Goal: Book appointment/travel/reservation

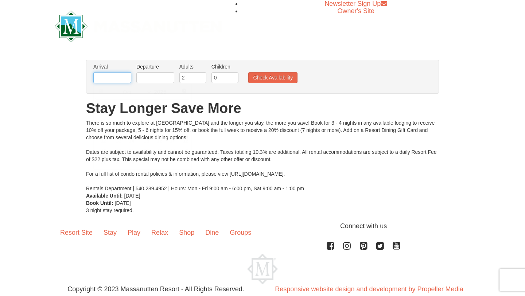
click at [117, 78] on input "text" at bounding box center [112, 77] width 38 height 11
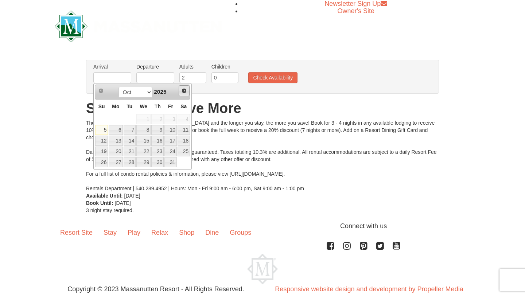
click at [186, 93] on span "Next" at bounding box center [184, 91] width 6 height 6
click at [171, 150] on link "26" at bounding box center [170, 152] width 12 height 10
type input "[DATE]"
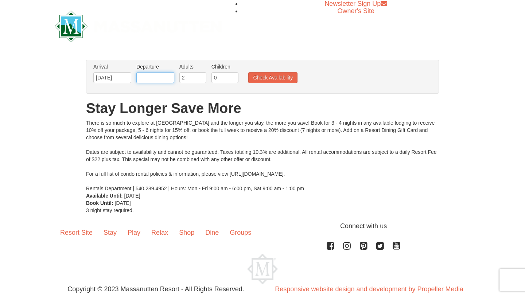
click at [152, 77] on input "text" at bounding box center [155, 77] width 38 height 11
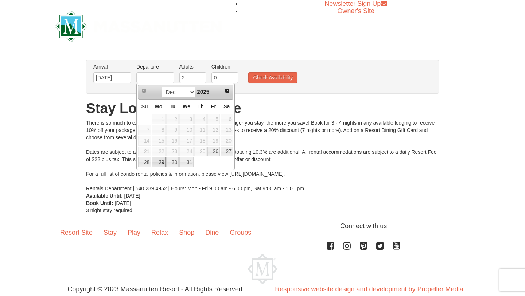
click at [162, 163] on link "29" at bounding box center [159, 162] width 14 height 10
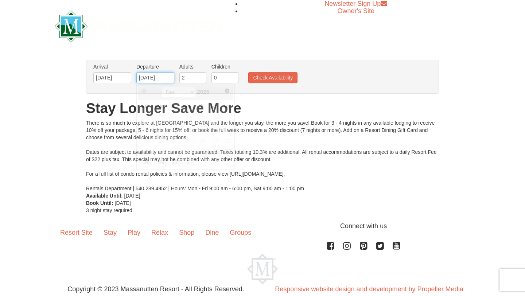
click at [156, 79] on input "12/29/2025" at bounding box center [155, 77] width 38 height 11
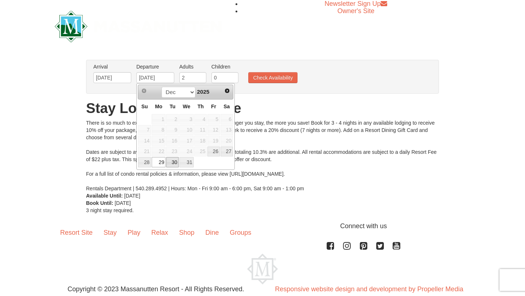
click at [174, 166] on link "30" at bounding box center [172, 162] width 12 height 10
type input "[DATE]"
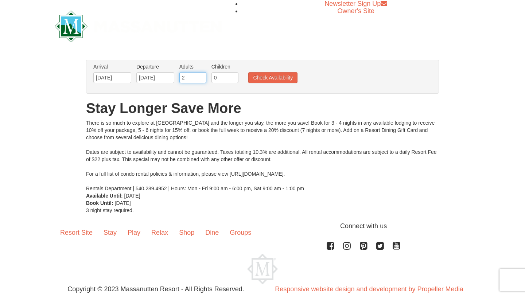
click at [194, 77] on input "2" at bounding box center [192, 77] width 27 height 11
click at [214, 81] on input "0" at bounding box center [225, 77] width 27 height 11
click at [220, 79] on input "0" at bounding box center [225, 77] width 27 height 11
type input "2"
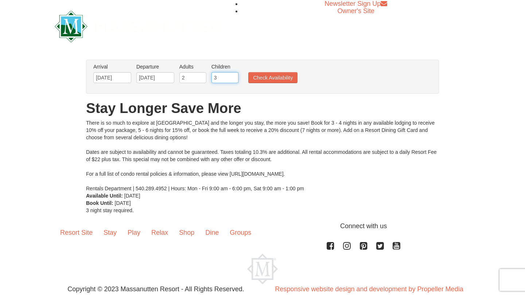
type input "3"
click at [185, 75] on input "2" at bounding box center [192, 77] width 27 height 11
click at [185, 76] on input "2" at bounding box center [192, 77] width 27 height 11
type input "6"
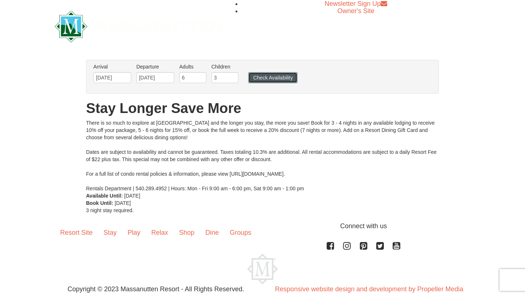
click at [273, 81] on button "Check Availability" at bounding box center [272, 77] width 49 height 11
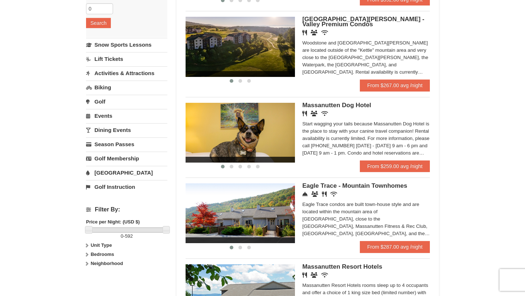
scroll to position [143, 0]
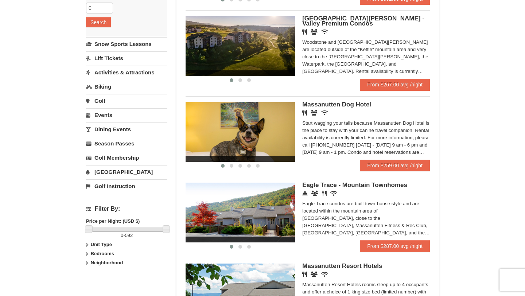
click at [118, 58] on link "Lift Tickets" at bounding box center [126, 57] width 81 height 13
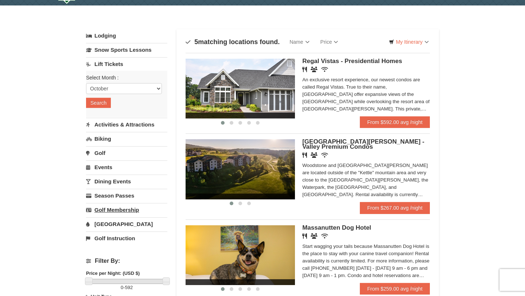
scroll to position [19, 0]
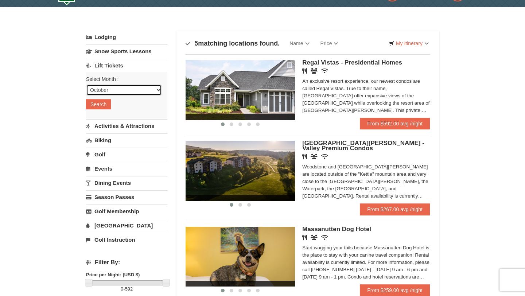
click at [143, 88] on select "October November December January February March April May June July August Sep…" at bounding box center [124, 90] width 76 height 11
select select "12"
click at [86, 85] on select "October November December January February March April May June July August Sep…" at bounding box center [124, 90] width 76 height 11
click at [105, 105] on button "Search" at bounding box center [98, 104] width 25 height 10
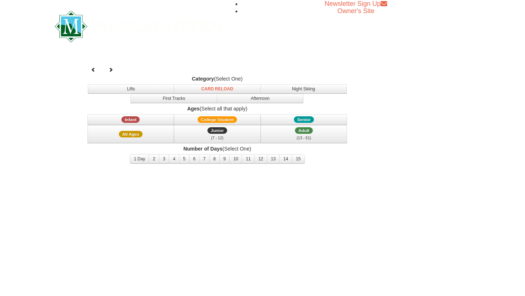
select select "12"
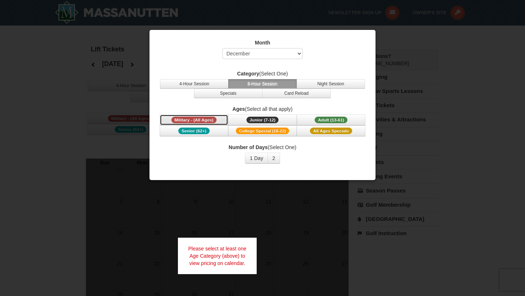
click at [191, 119] on span "Military - (All Ages)" at bounding box center [194, 120] width 46 height 7
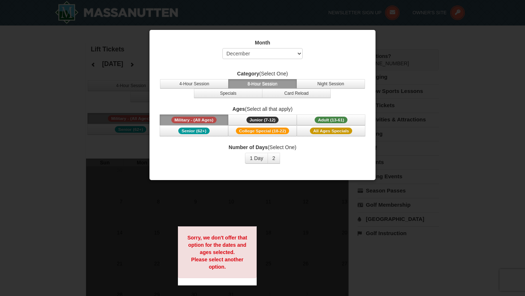
click at [211, 117] on span "Military - (All Ages)" at bounding box center [194, 120] width 46 height 7
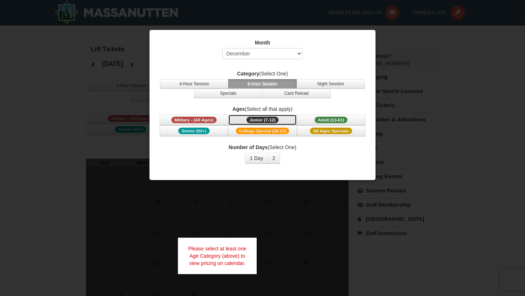
click at [271, 120] on span "Junior (7-12)" at bounding box center [263, 120] width 32 height 7
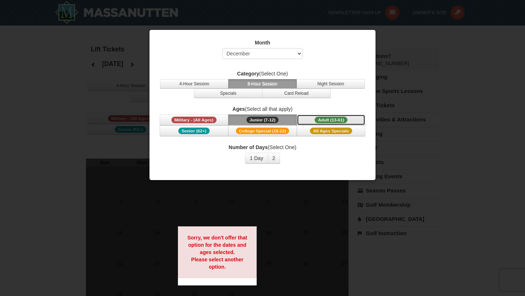
click at [321, 121] on span "Adult (13-61)" at bounding box center [331, 120] width 33 height 7
click at [210, 84] on button "4-Hour Session" at bounding box center [194, 83] width 69 height 9
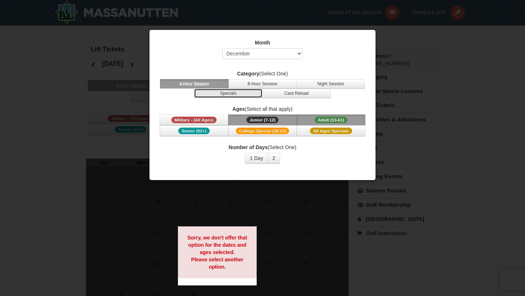
click at [222, 94] on button "Specials" at bounding box center [228, 93] width 69 height 9
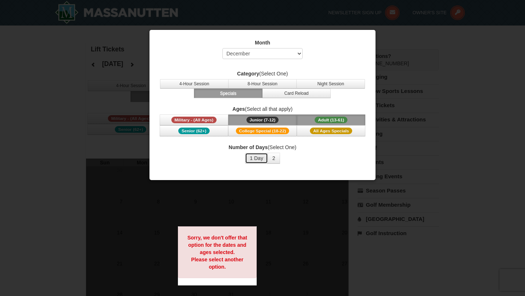
click at [262, 159] on button "1 Day" at bounding box center [256, 158] width 23 height 11
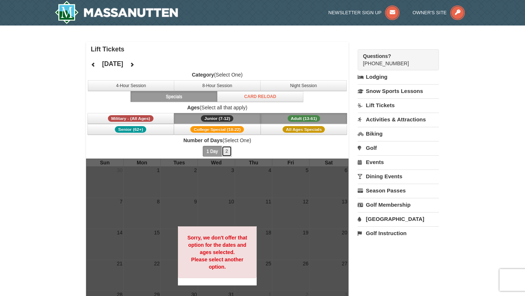
click at [226, 152] on button "2" at bounding box center [227, 151] width 11 height 11
click at [210, 151] on button "1 Day" at bounding box center [212, 151] width 19 height 11
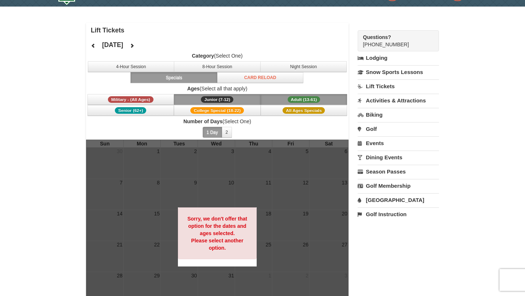
scroll to position [19, 0]
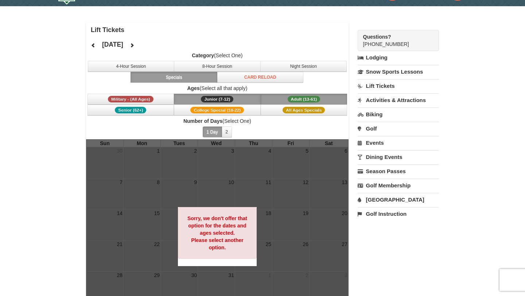
click at [223, 99] on span "Junior (7-12)" at bounding box center [217, 99] width 32 height 7
click at [292, 98] on span "Adult (13-61)" at bounding box center [304, 99] width 33 height 7
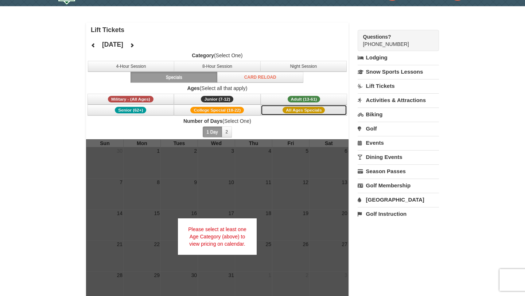
click at [283, 112] on button "All Ages Specials" at bounding box center [304, 110] width 87 height 11
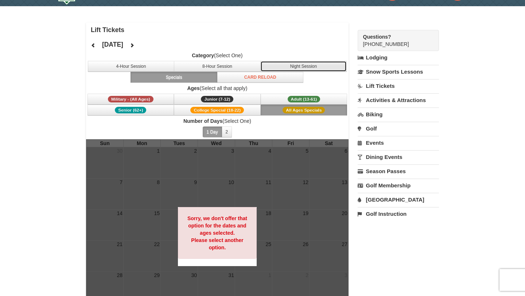
click at [290, 67] on button "Night Session" at bounding box center [303, 66] width 87 height 11
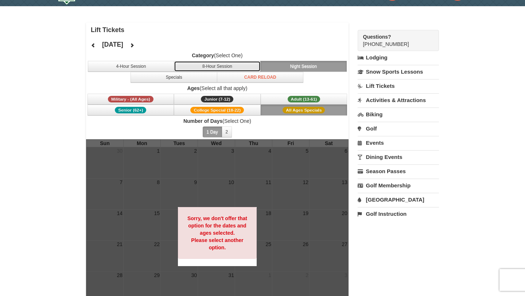
click at [245, 67] on button "8-Hour Session" at bounding box center [217, 66] width 87 height 11
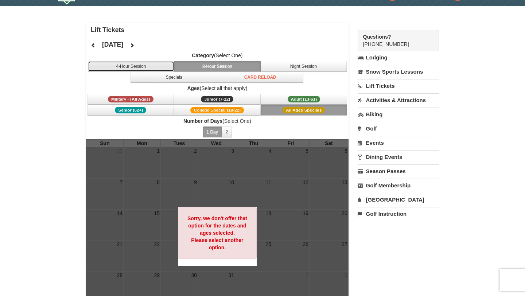
click at [151, 66] on button "4-Hour Session" at bounding box center [131, 66] width 87 height 11
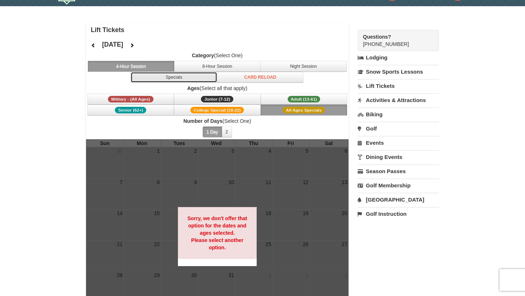
click at [162, 79] on button "Specials" at bounding box center [174, 77] width 87 height 11
click at [381, 201] on link "[GEOGRAPHIC_DATA]" at bounding box center [398, 199] width 81 height 13
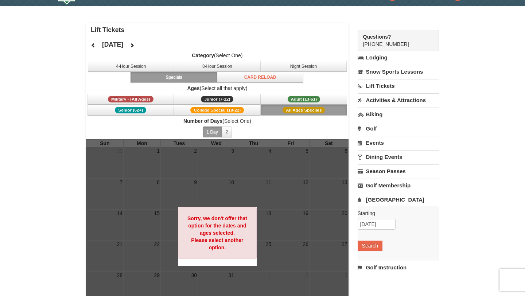
scroll to position [0, 0]
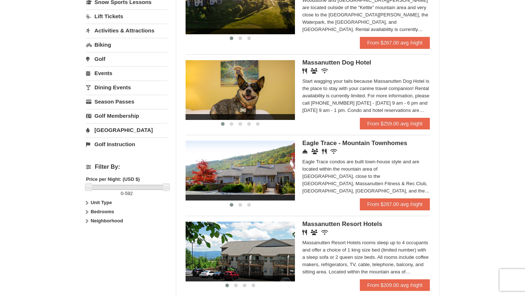
scroll to position [187, 0]
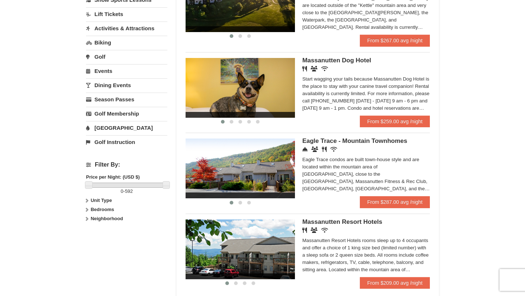
click at [105, 201] on strong "Unit Type" at bounding box center [101, 200] width 21 height 5
click at [96, 226] on strong "Bedrooms" at bounding box center [102, 223] width 23 height 5
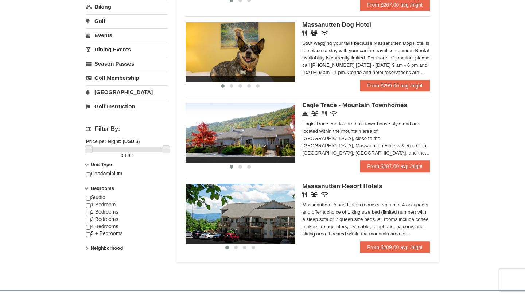
scroll to position [225, 0]
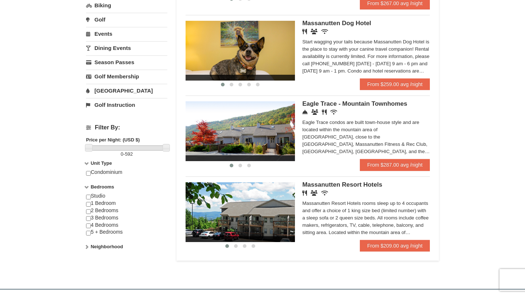
click at [97, 248] on strong "Neighborhood" at bounding box center [107, 246] width 32 height 5
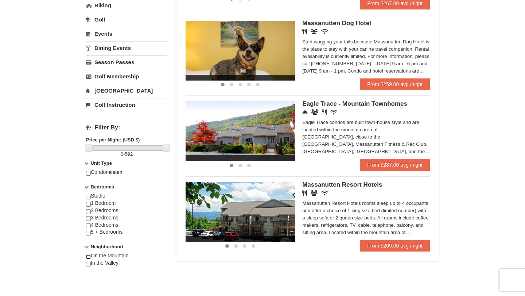
click at [88, 256] on input "checkbox" at bounding box center [88, 257] width 5 height 5
checkbox input "true"
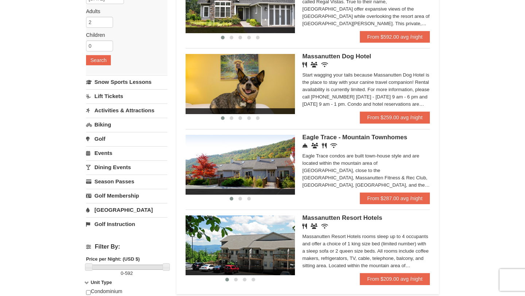
scroll to position [105, 0]
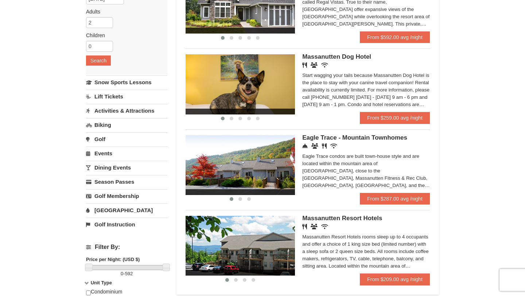
click at [255, 179] on img at bounding box center [240, 165] width 109 height 60
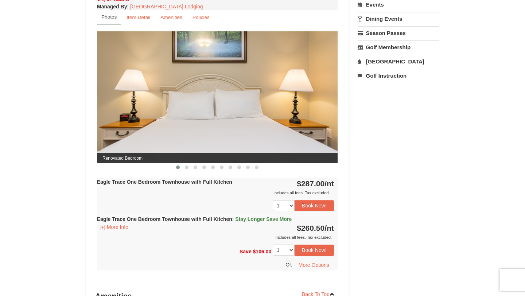
scroll to position [289, 0]
click at [185, 167] on span at bounding box center [187, 168] width 4 height 4
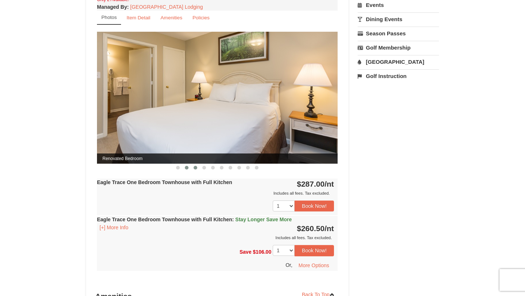
click at [195, 168] on span at bounding box center [196, 168] width 4 height 4
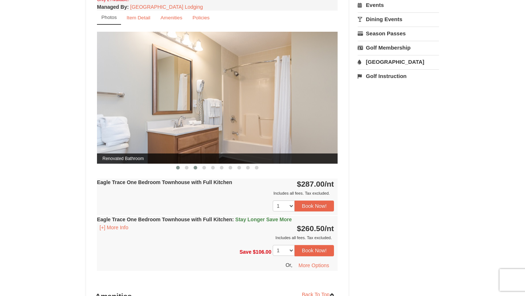
click at [178, 168] on span at bounding box center [178, 168] width 4 height 4
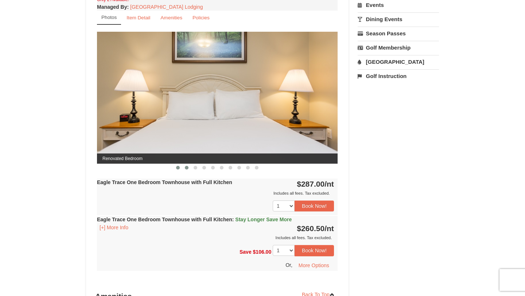
click at [185, 168] on span at bounding box center [187, 168] width 4 height 4
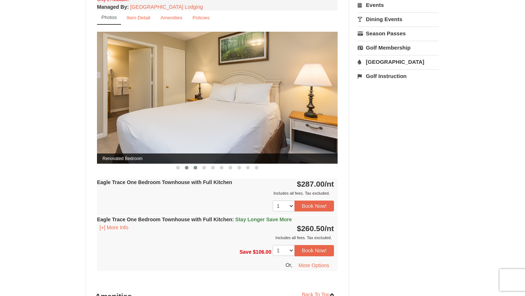
click at [196, 168] on span at bounding box center [196, 168] width 4 height 4
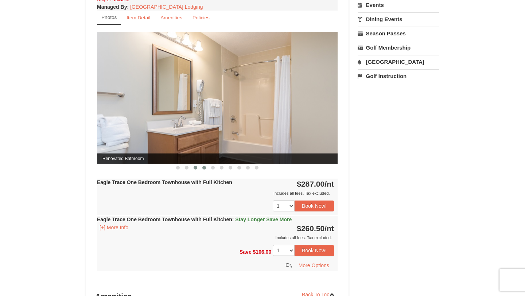
click at [206, 169] on button at bounding box center [204, 167] width 9 height 7
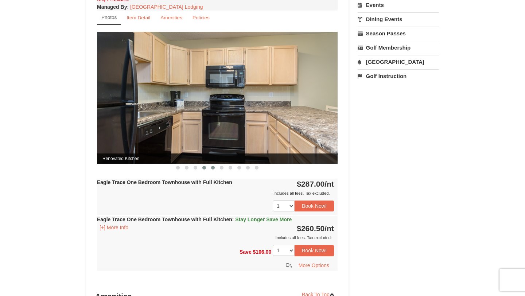
click at [212, 169] on span at bounding box center [213, 168] width 4 height 4
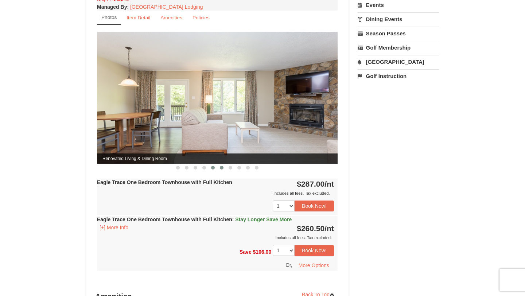
click at [222, 168] on span at bounding box center [222, 168] width 4 height 4
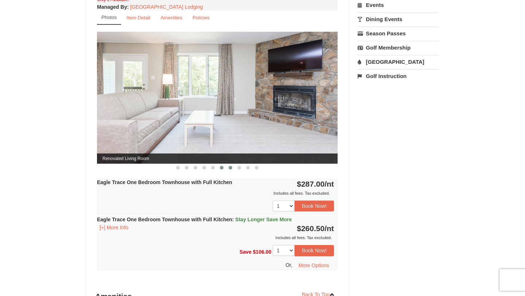
click at [230, 168] on span at bounding box center [231, 168] width 4 height 4
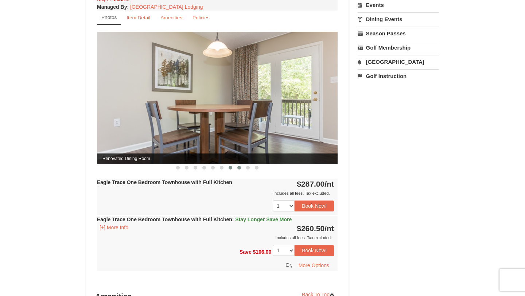
click at [240, 168] on span at bounding box center [239, 168] width 4 height 4
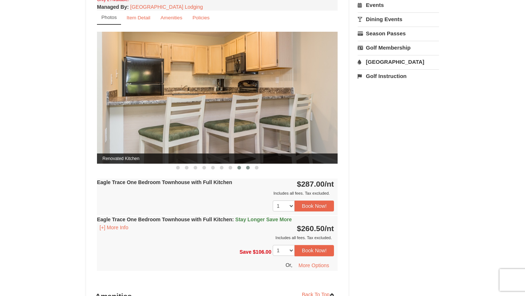
click at [249, 168] on span at bounding box center [248, 168] width 4 height 4
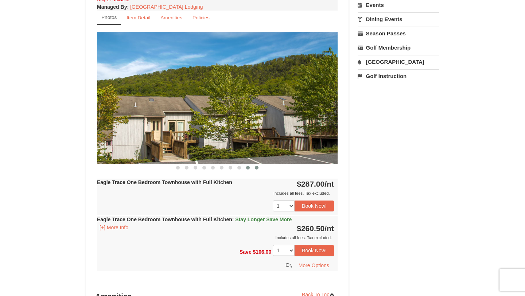
click at [258, 168] on span at bounding box center [257, 168] width 4 height 4
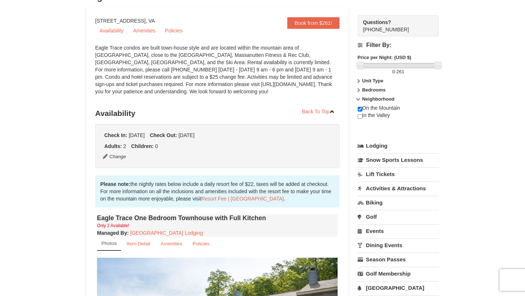
scroll to position [64, 0]
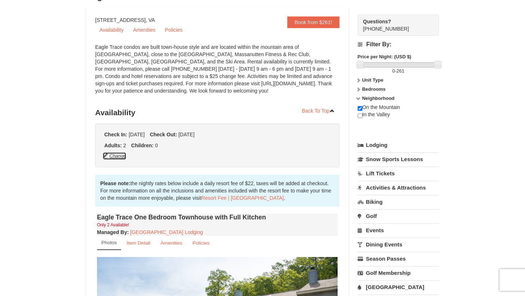
click at [118, 157] on button "Change" at bounding box center [114, 156] width 24 height 8
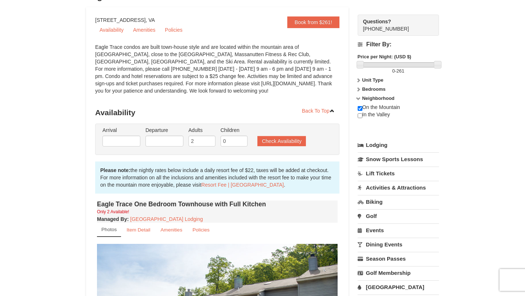
type input "[DATE]"
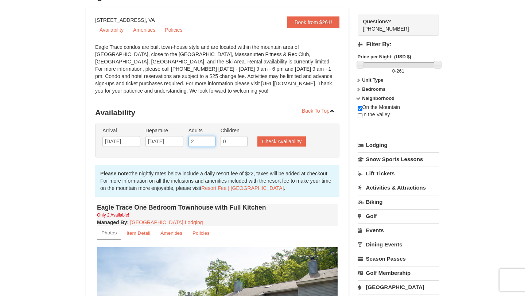
click at [201, 147] on input "2" at bounding box center [202, 141] width 27 height 11
type input "2"
type input "6"
click at [230, 142] on input "0" at bounding box center [234, 141] width 27 height 11
type input "3"
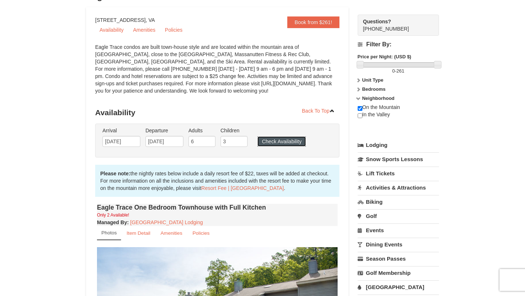
click at [273, 140] on button "Check Availability" at bounding box center [281, 141] width 49 height 10
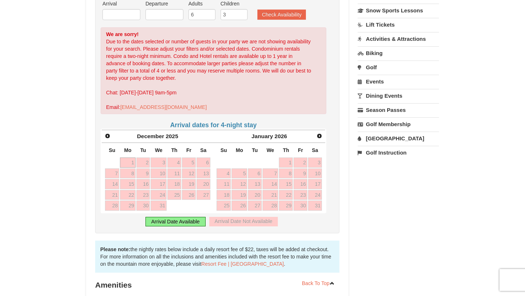
scroll to position [184, 0]
click at [189, 197] on link "26" at bounding box center [189, 195] width 14 height 10
type input "[DATE]"
click at [115, 209] on link "28" at bounding box center [112, 205] width 14 height 10
type input "[DATE]"
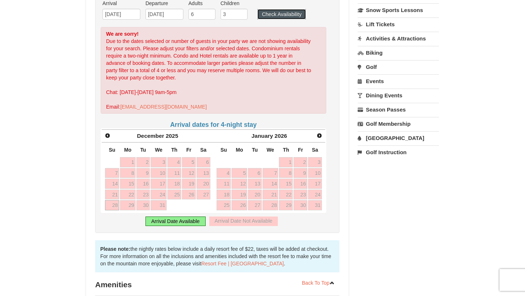
click at [299, 13] on button "Check Availability" at bounding box center [281, 14] width 49 height 10
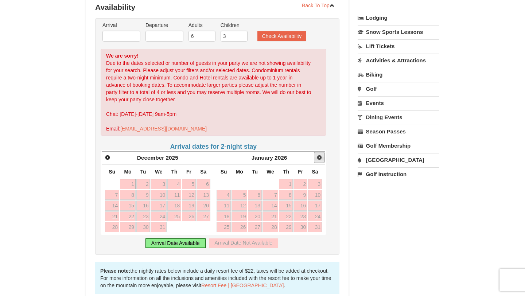
click at [319, 158] on span "Next" at bounding box center [320, 158] width 6 height 6
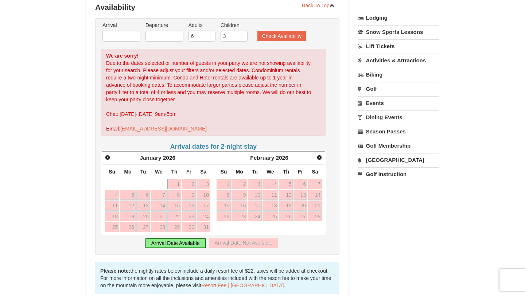
click at [181, 244] on div "Arrival Date Available" at bounding box center [176, 242] width 60 height 9
click at [321, 157] on span "Next" at bounding box center [320, 158] width 6 height 6
